Goal: Information Seeking & Learning: Learn about a topic

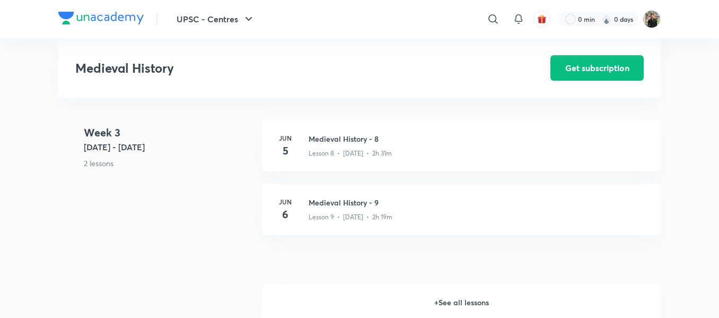
scroll to position [1032, 0]
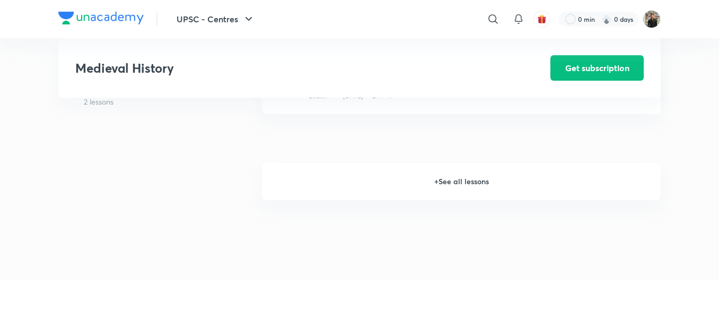
click at [453, 182] on h6 "+ See all lessons" at bounding box center [461, 181] width 399 height 37
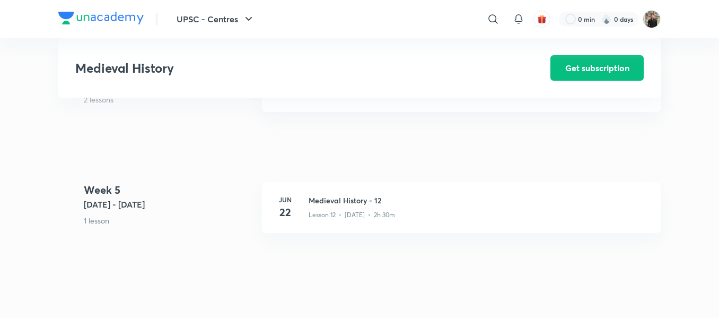
scroll to position [1219, 0]
click at [321, 200] on h3 "Medieval History - 12" at bounding box center [478, 199] width 339 height 11
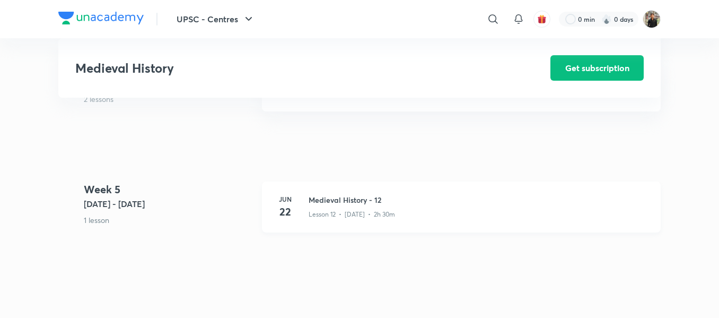
click at [321, 200] on h3 "Medieval History - 12" at bounding box center [478, 199] width 339 height 11
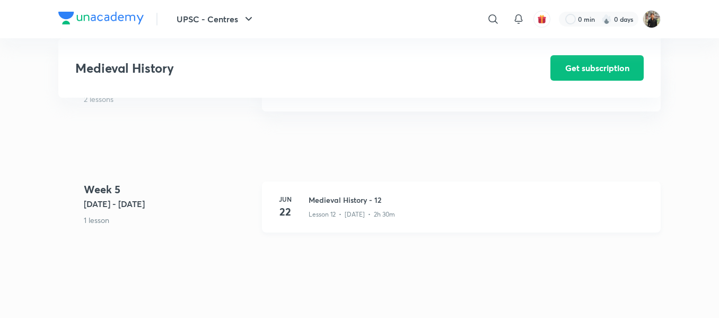
click at [321, 200] on h3 "Medieval History - 12" at bounding box center [478, 199] width 339 height 11
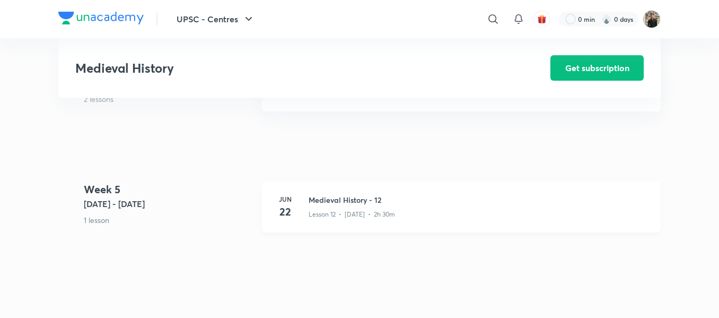
click at [321, 200] on h3 "Medieval History - 12" at bounding box center [478, 199] width 339 height 11
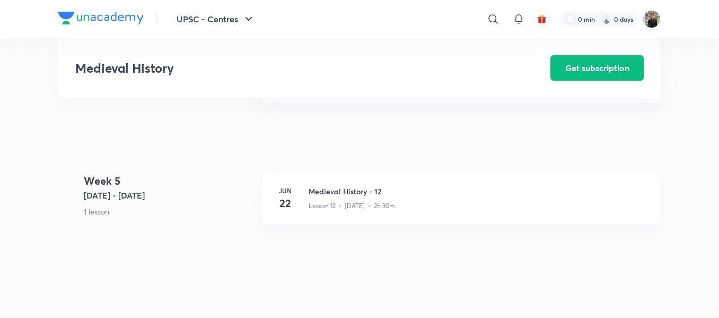
scroll to position [1228, 0]
click at [334, 199] on div "Lesson 12 • Jun 22 • 2h 30m" at bounding box center [478, 203] width 339 height 14
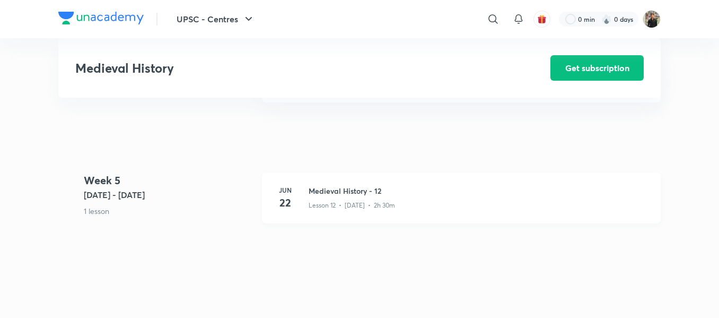
click at [334, 199] on div "Lesson 12 • Jun 22 • 2h 30m" at bounding box center [478, 203] width 339 height 14
click at [356, 188] on h3 "Medieval History - 12" at bounding box center [478, 190] width 339 height 11
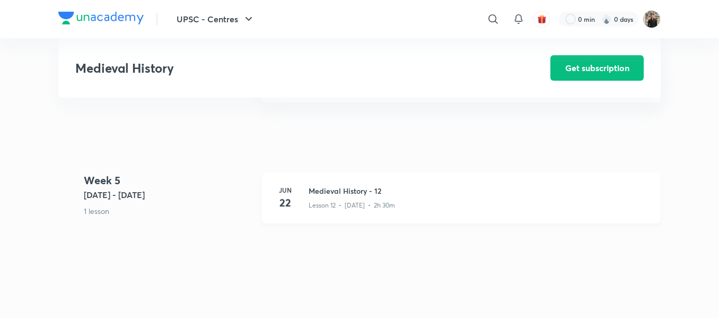
click at [356, 188] on h3 "Medieval History - 12" at bounding box center [478, 190] width 339 height 11
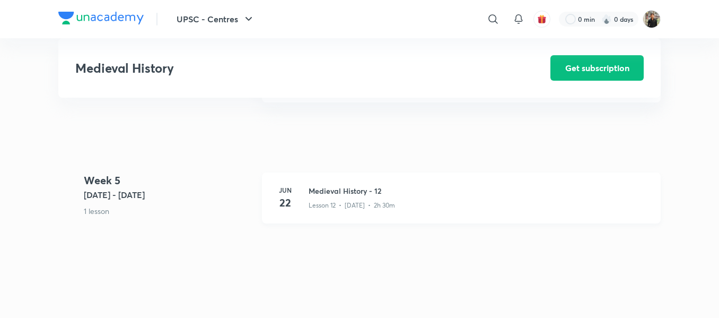
click at [356, 188] on h3 "Medieval History - 12" at bounding box center [478, 190] width 339 height 11
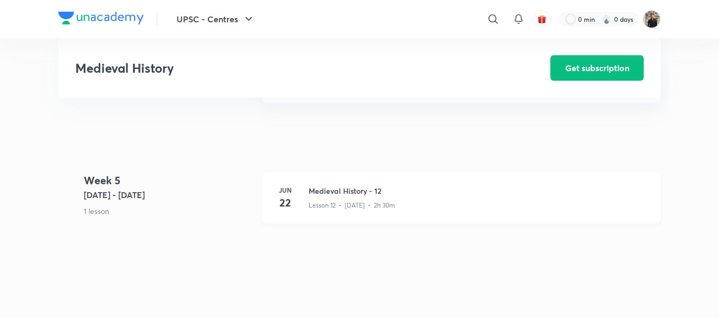
click at [356, 188] on h3 "Medieval History - 12" at bounding box center [478, 190] width 339 height 11
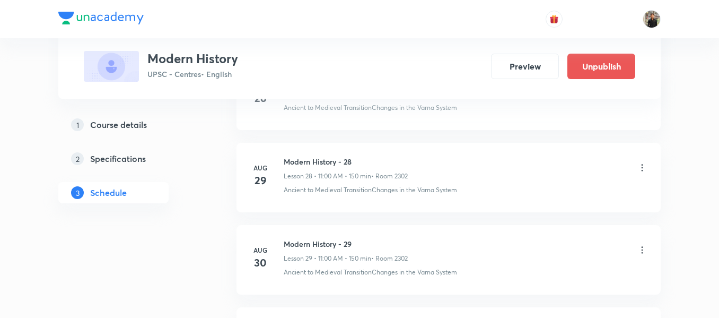
scroll to position [2841, 0]
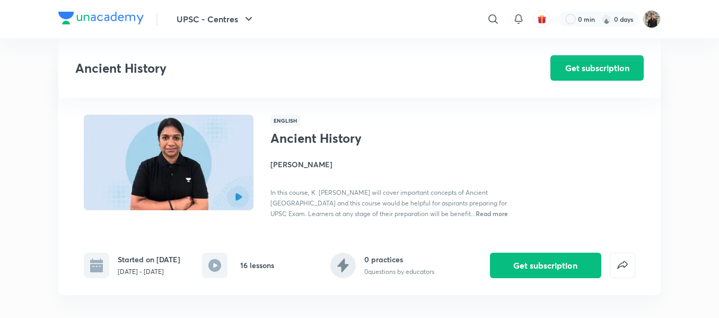
scroll to position [1186, 0]
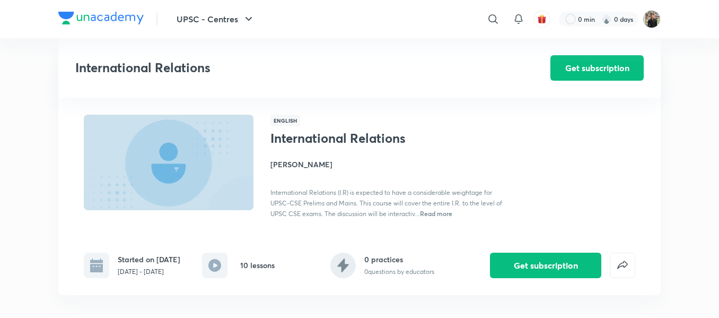
scroll to position [836, 0]
